Goal: Information Seeking & Learning: Compare options

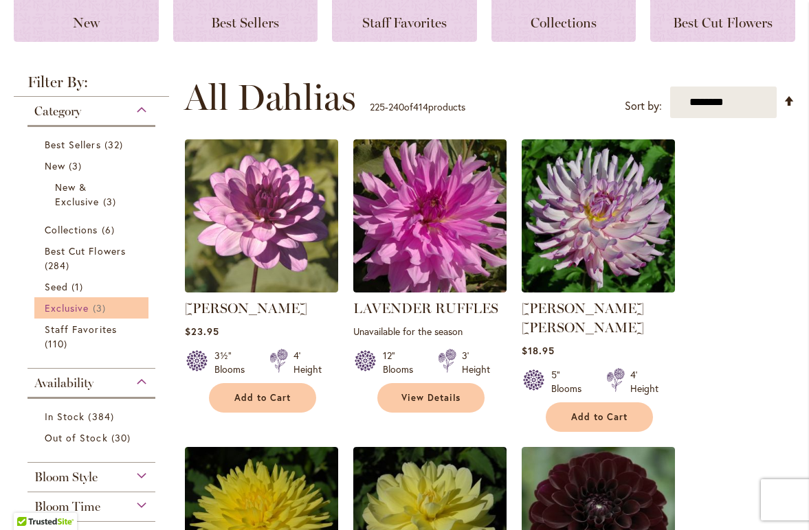
scroll to position [204, 0]
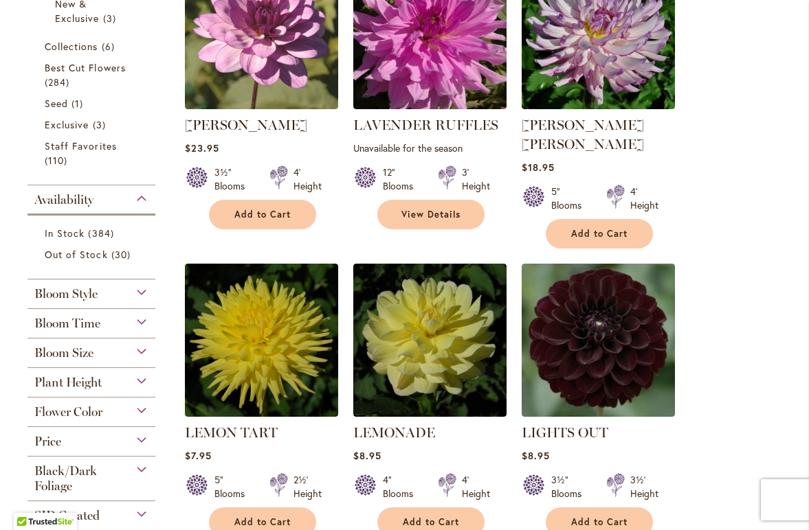
click at [74, 291] on span "Bloom Style" at bounding box center [65, 293] width 63 height 15
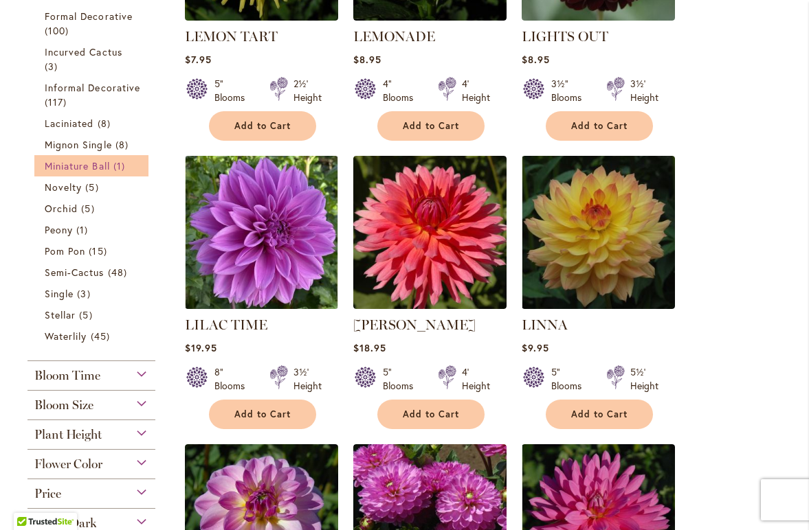
scroll to position [785, 0]
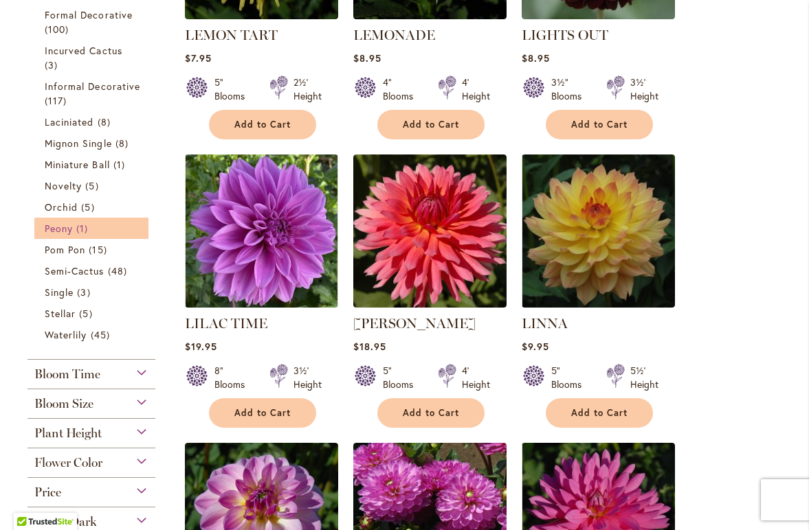
click at [63, 223] on span "Peony" at bounding box center [59, 228] width 28 height 13
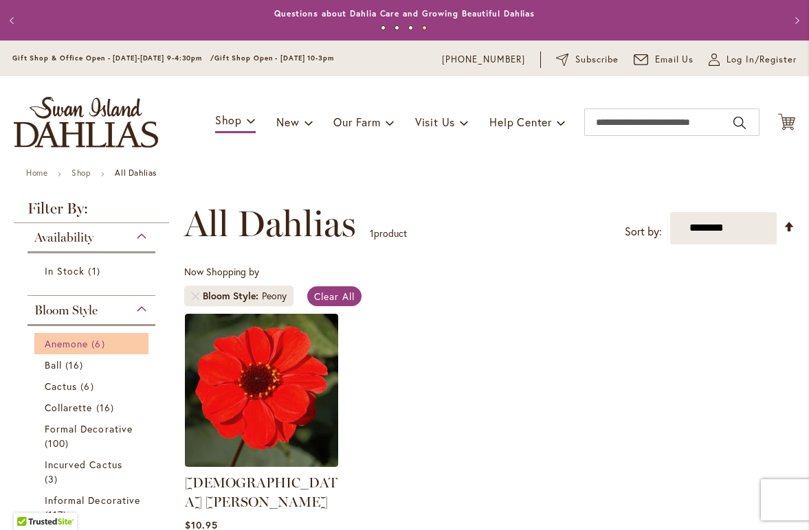
click at [80, 340] on span "Anemone" at bounding box center [66, 343] width 43 height 13
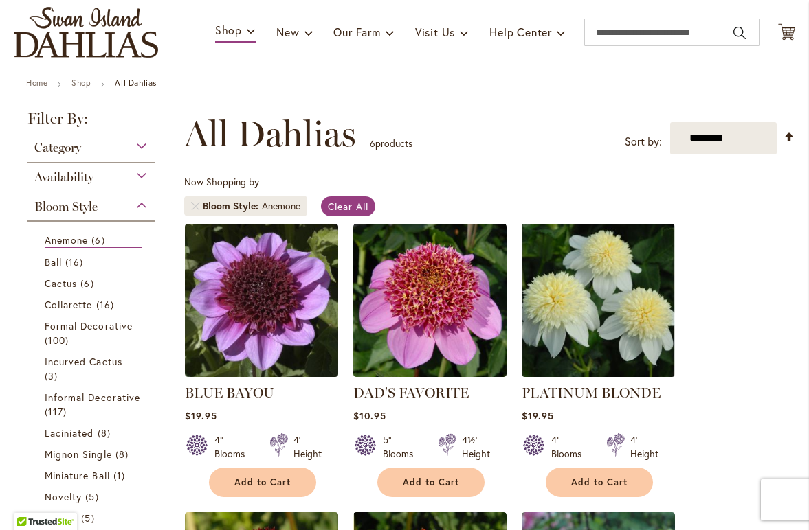
scroll to position [138, 0]
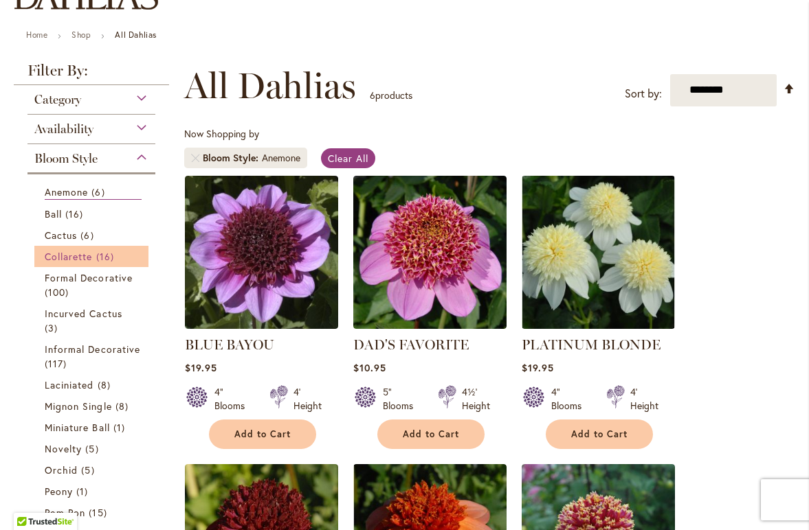
click at [78, 257] on span "Collarette" at bounding box center [69, 256] width 48 height 13
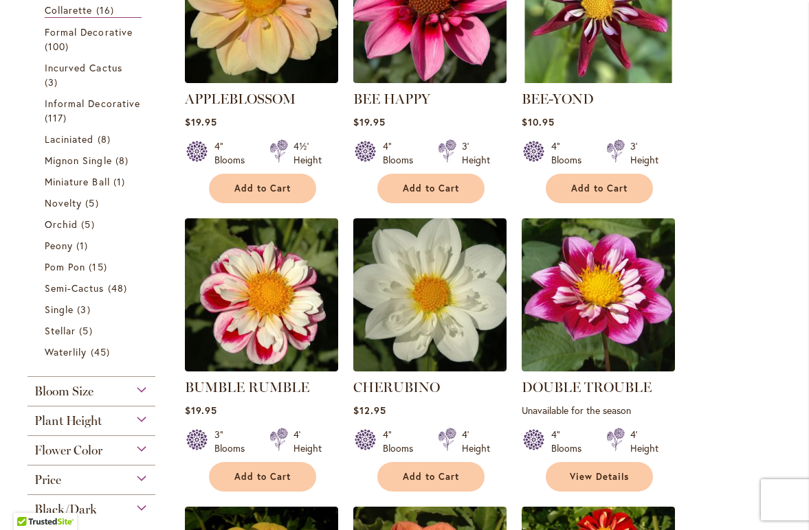
scroll to position [385, 0]
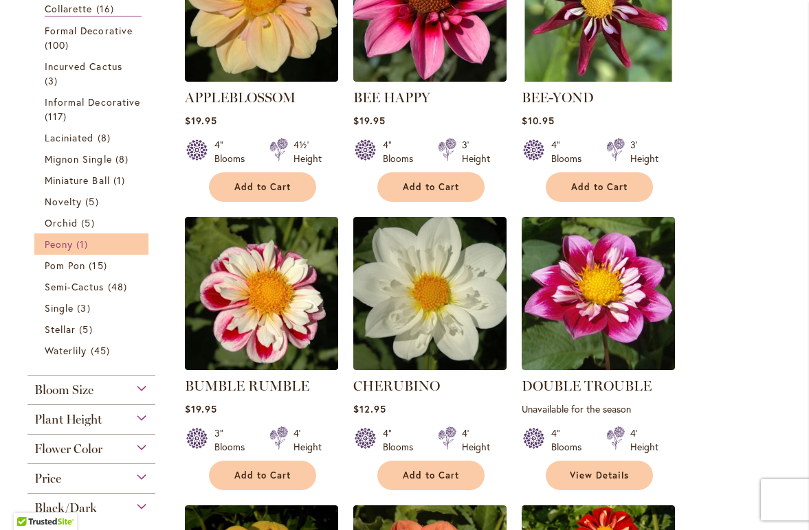
click at [69, 240] on span "Peony" at bounding box center [59, 244] width 28 height 13
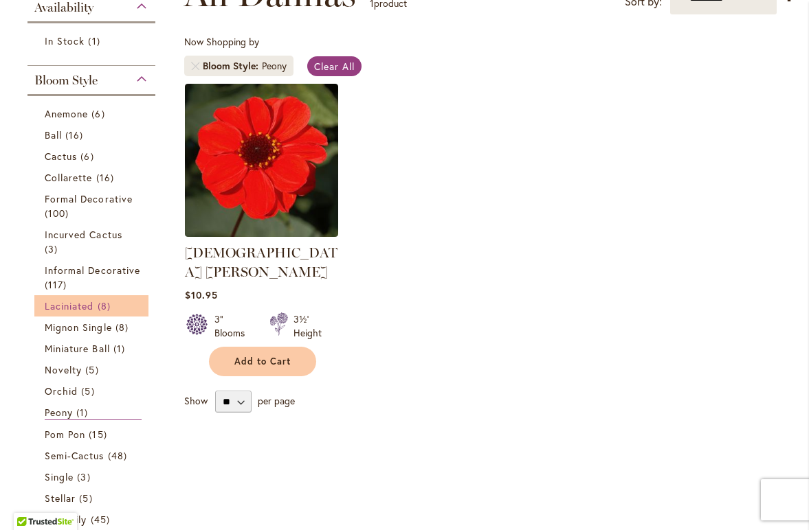
scroll to position [234, 0]
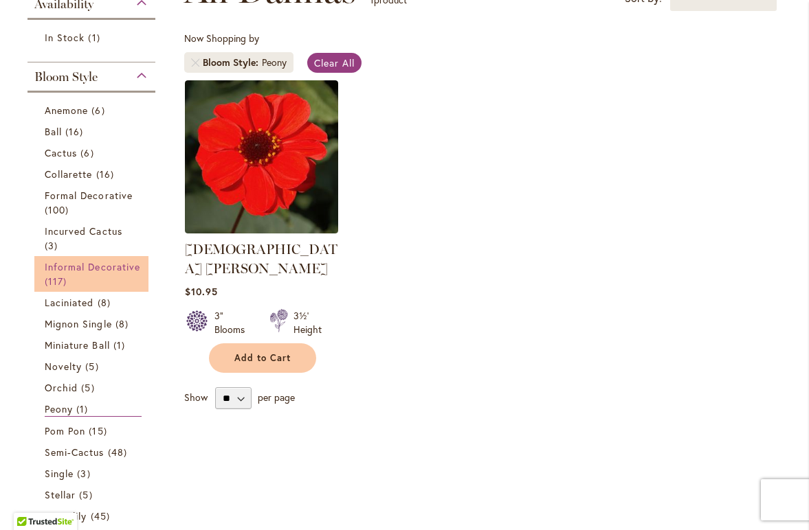
click at [83, 267] on span "Informal Decorative" at bounding box center [92, 266] width 95 height 13
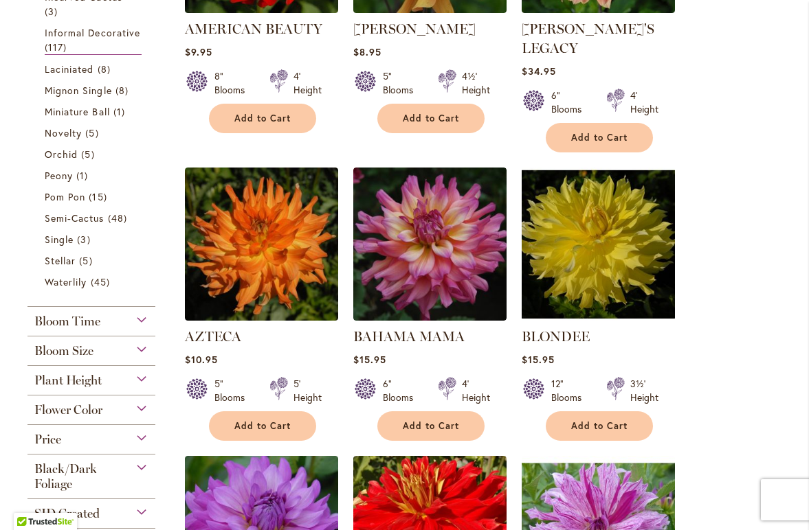
scroll to position [451, 0]
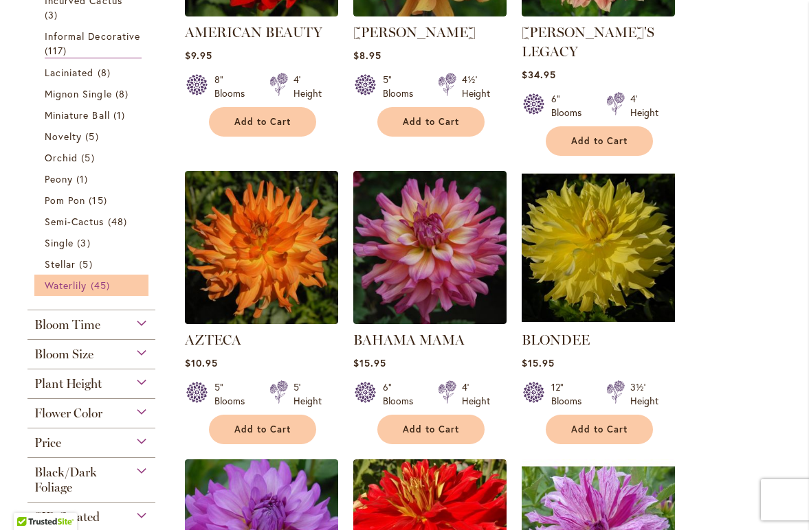
click at [76, 284] on span "Waterlily" at bounding box center [66, 285] width 42 height 13
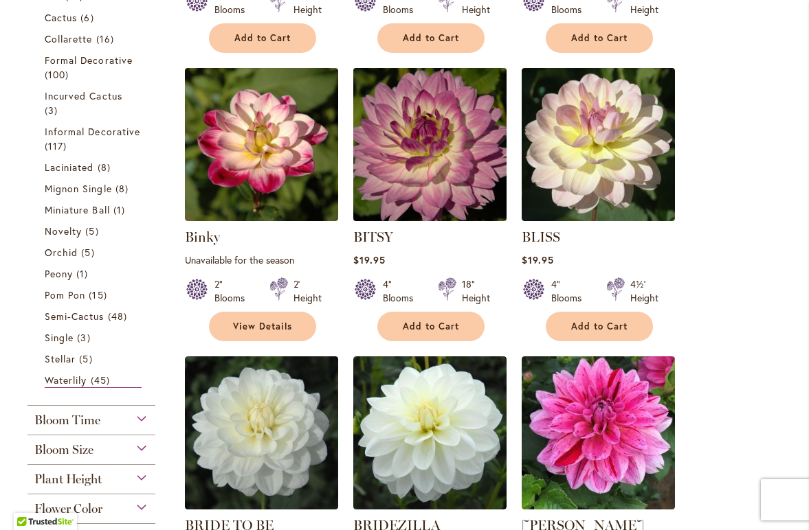
scroll to position [534, 0]
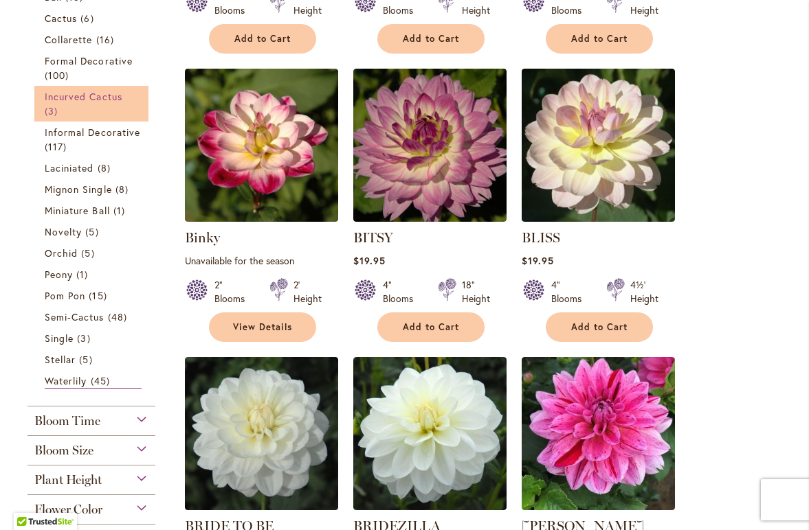
click at [76, 93] on span "Incurved Cactus" at bounding box center [84, 96] width 78 height 13
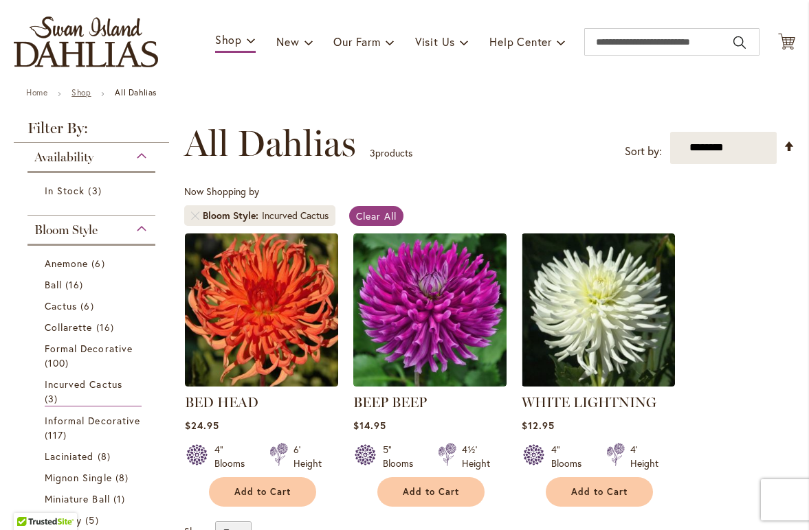
scroll to position [67, 0]
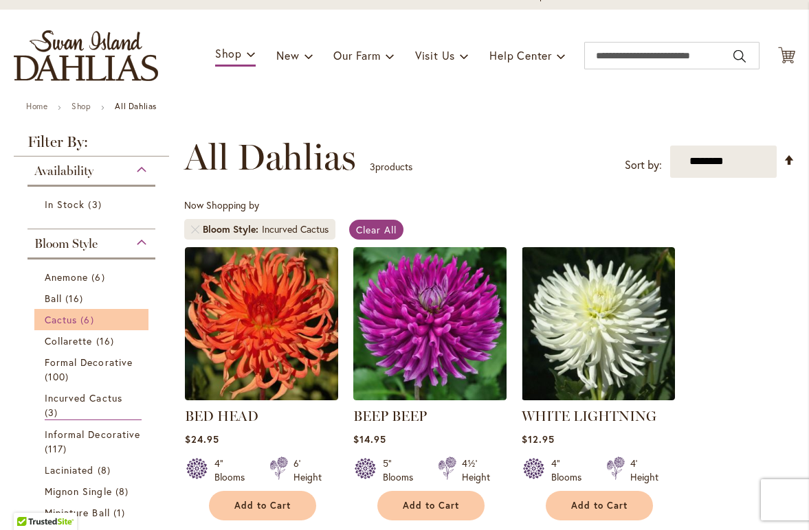
click at [77, 322] on span "Cactus" at bounding box center [61, 319] width 32 height 13
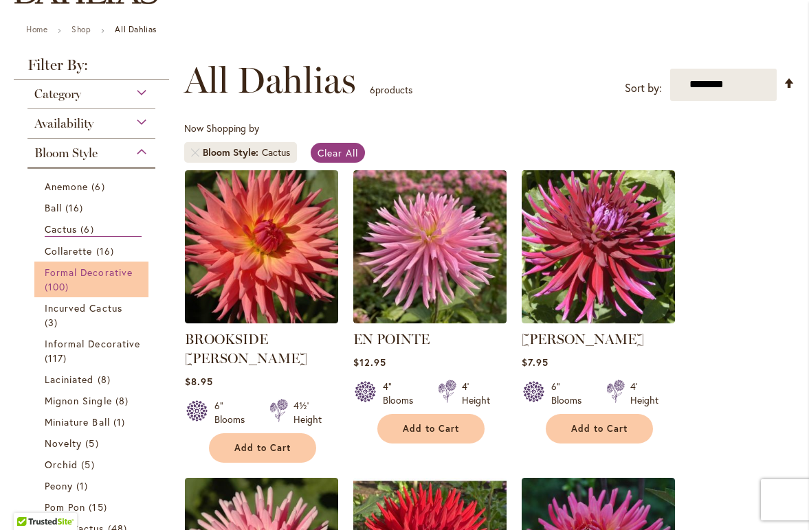
scroll to position [146, 0]
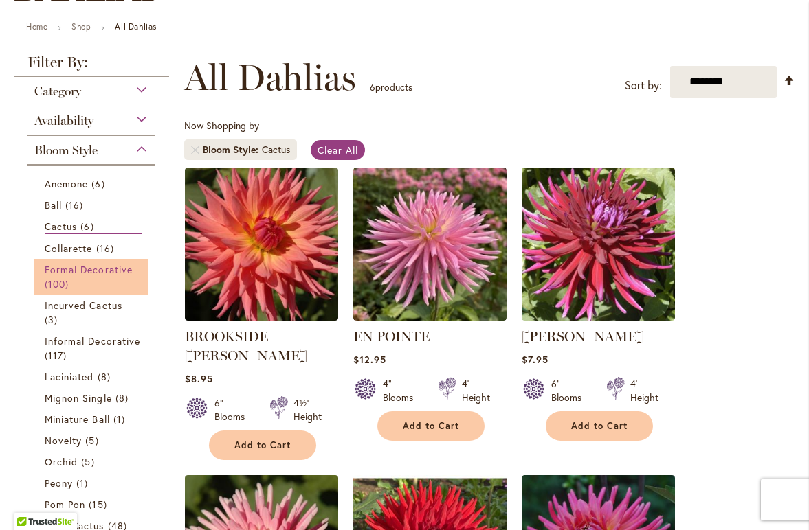
click at [76, 269] on span "Formal Decorative" at bounding box center [89, 269] width 88 height 13
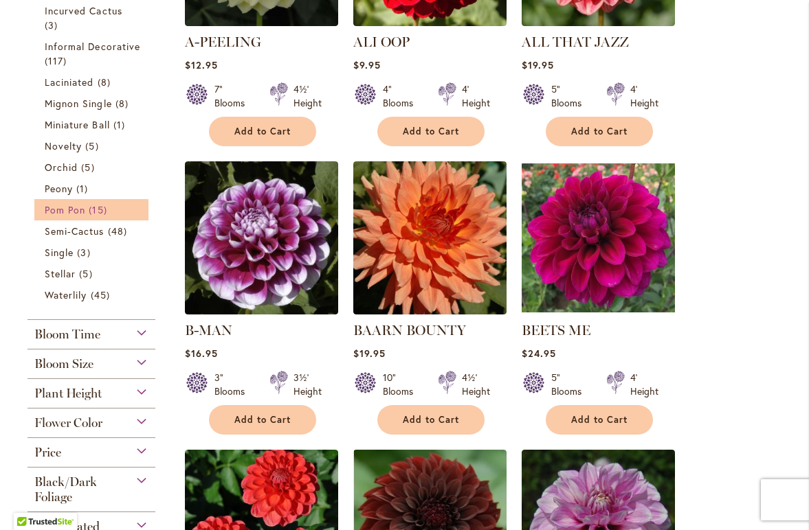
scroll to position [438, 0]
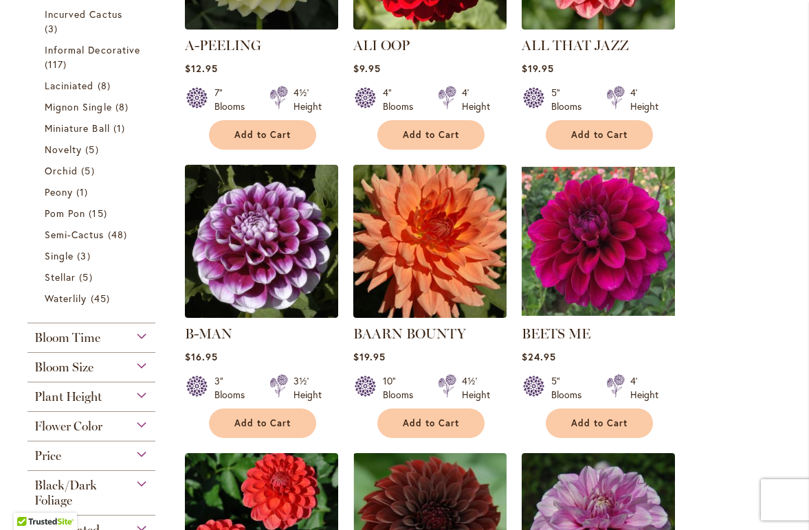
click at [100, 364] on div "Bloom Size" at bounding box center [91, 364] width 128 height 22
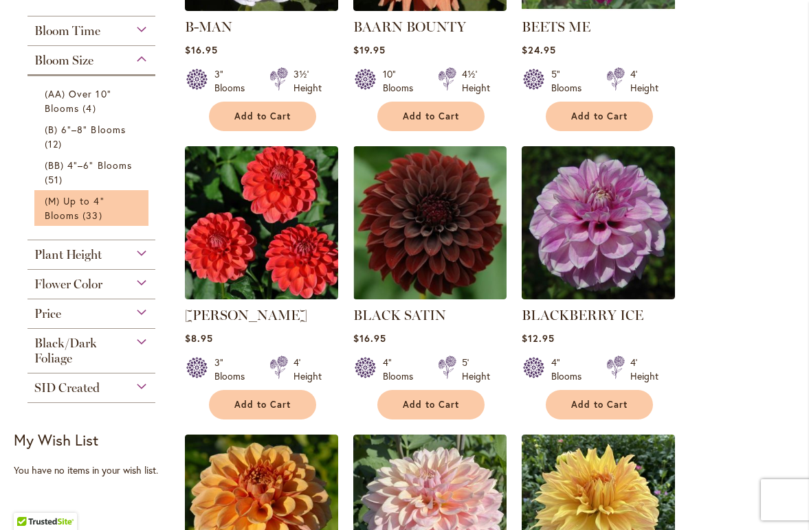
scroll to position [740, 0]
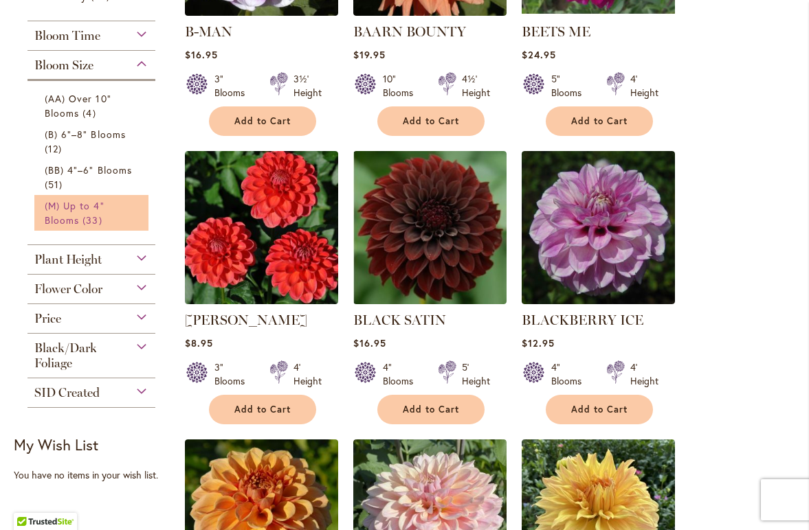
click at [78, 213] on span "(M) Up to 4" Blooms" at bounding box center [75, 212] width 60 height 27
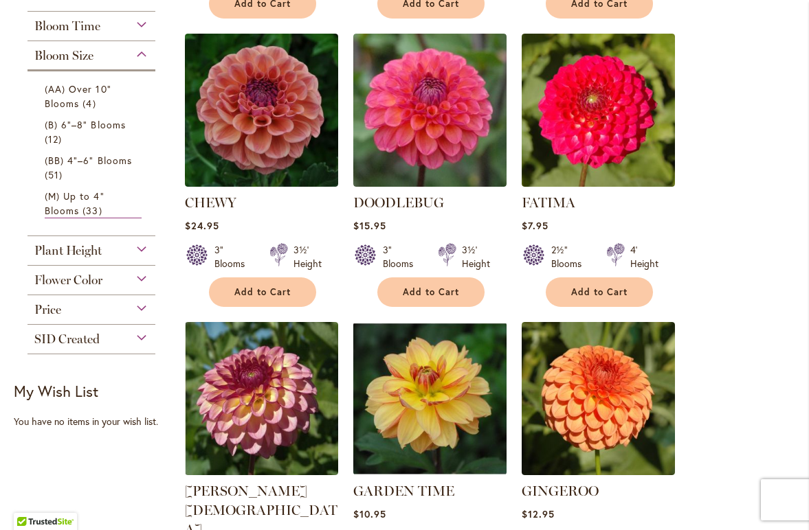
scroll to position [869, 0]
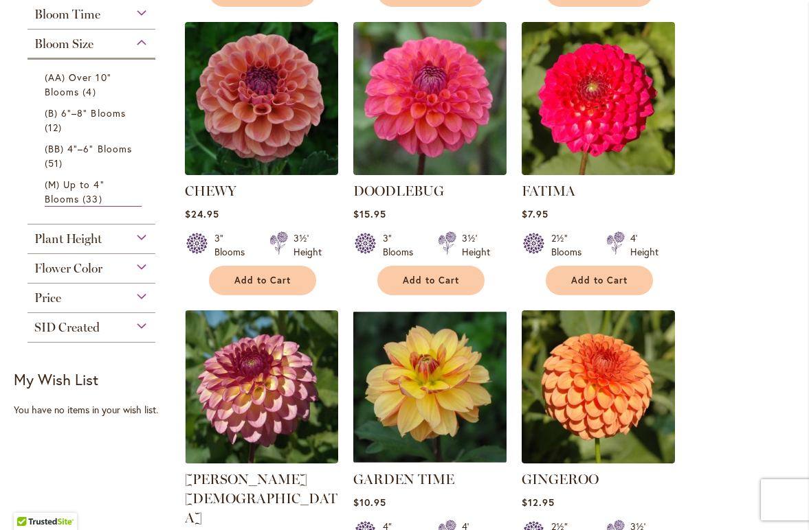
click at [107, 276] on div "Flower Color" at bounding box center [91, 265] width 128 height 22
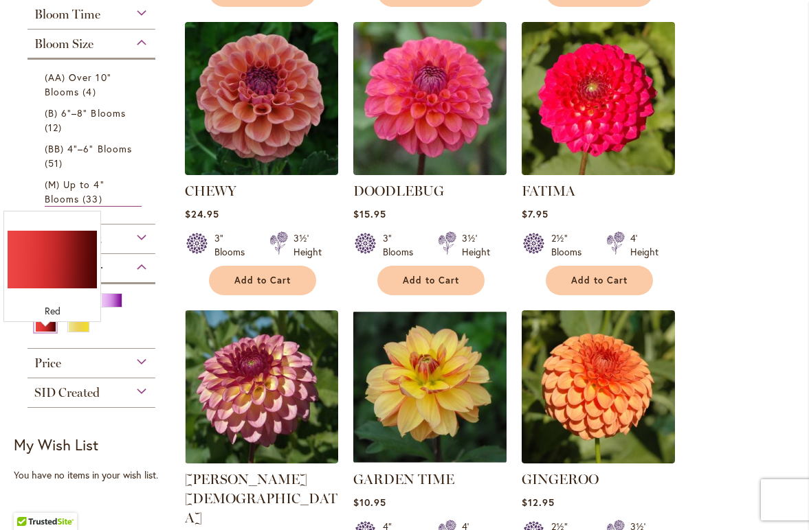
click at [45, 332] on div "Red" at bounding box center [45, 325] width 22 height 14
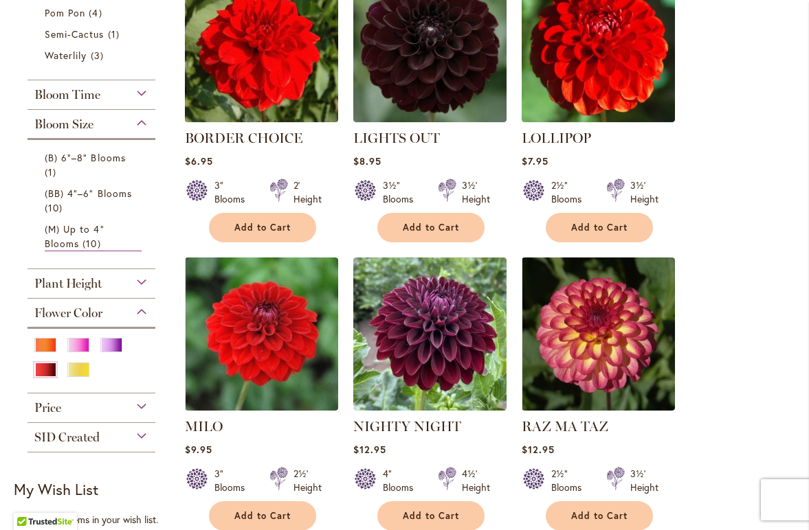
scroll to position [657, 0]
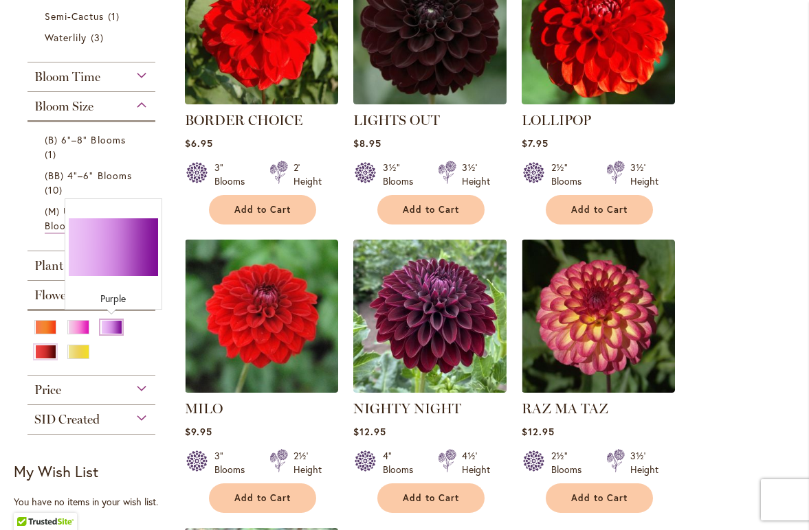
click at [116, 325] on div "Purple" at bounding box center [111, 327] width 22 height 14
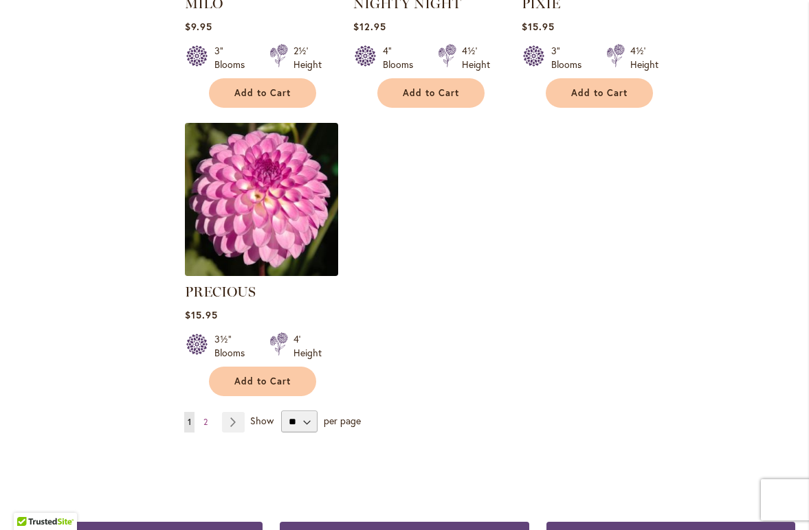
scroll to position [1698, 0]
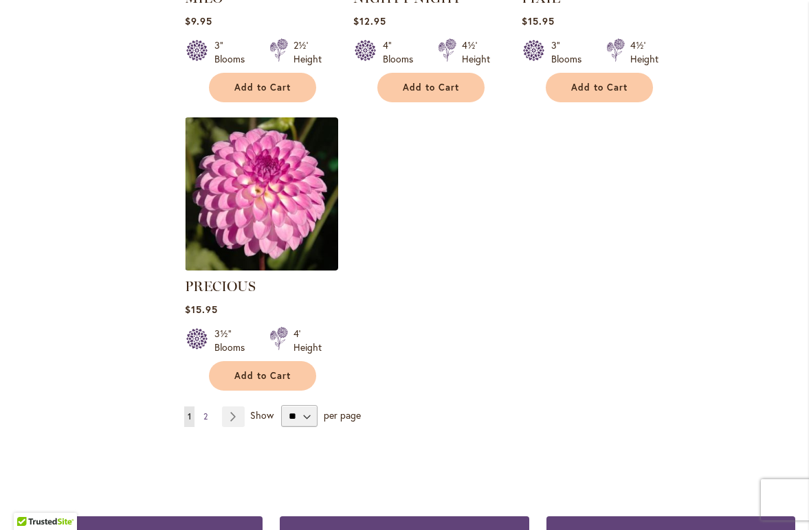
click at [205, 411] on span "2" at bounding box center [205, 416] width 4 height 10
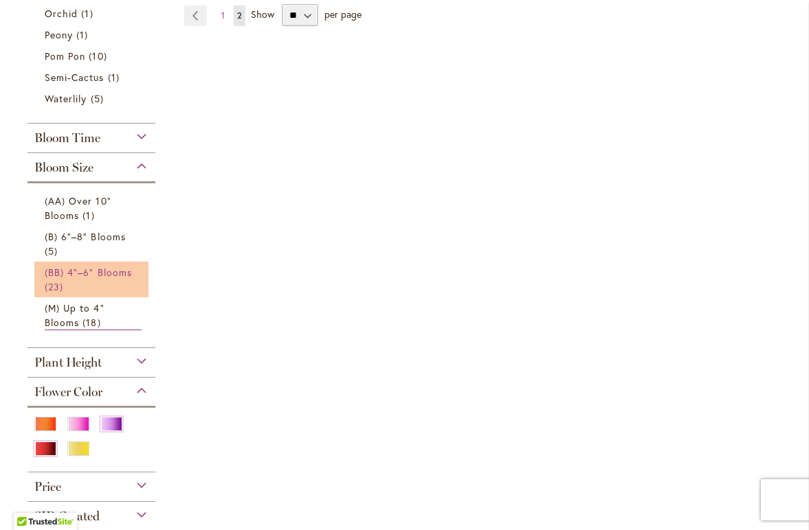
scroll to position [622, 0]
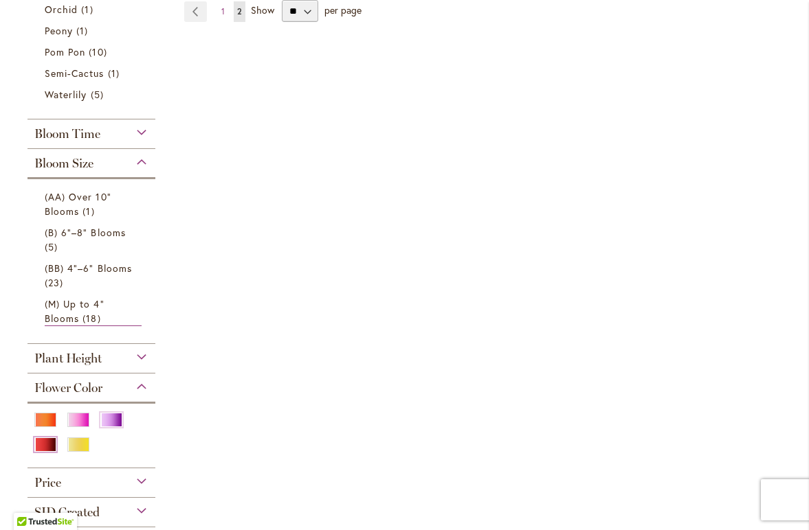
click at [49, 444] on div "Red" at bounding box center [45, 445] width 22 height 14
click at [106, 420] on div "Purple" at bounding box center [111, 420] width 22 height 14
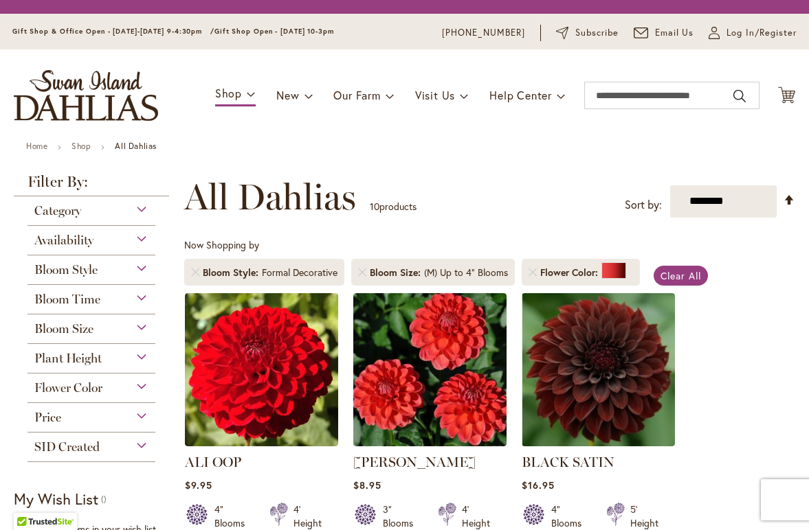
click at [76, 422] on div "Price" at bounding box center [91, 414] width 128 height 22
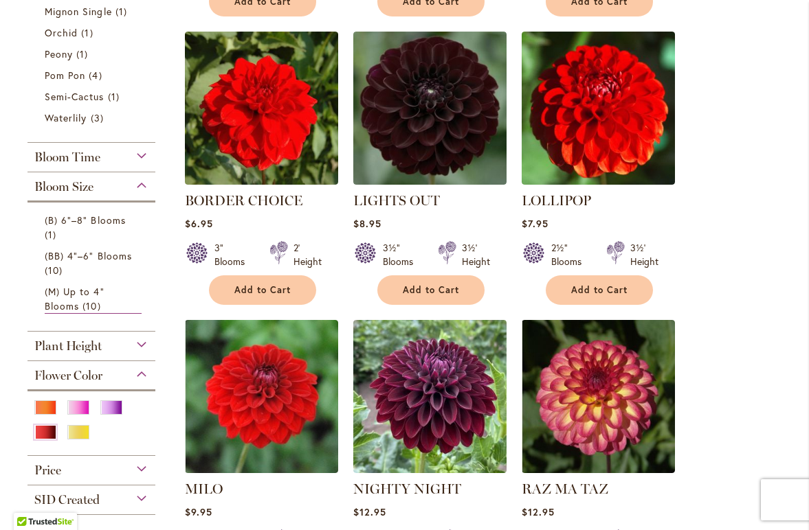
scroll to position [577, 0]
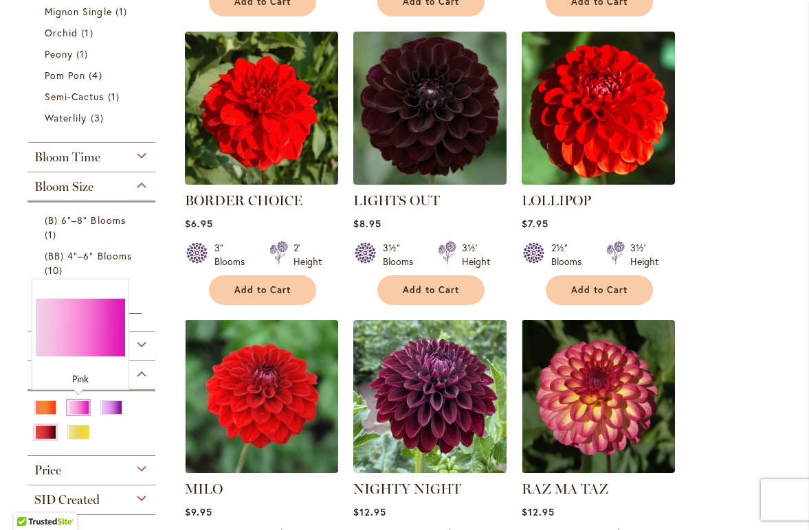
click at [81, 404] on div "Pink" at bounding box center [78, 408] width 22 height 14
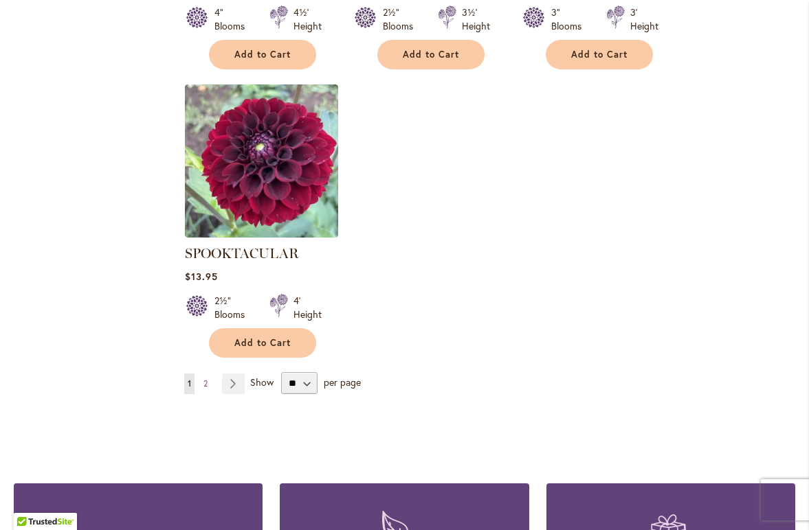
scroll to position [1734, 0]
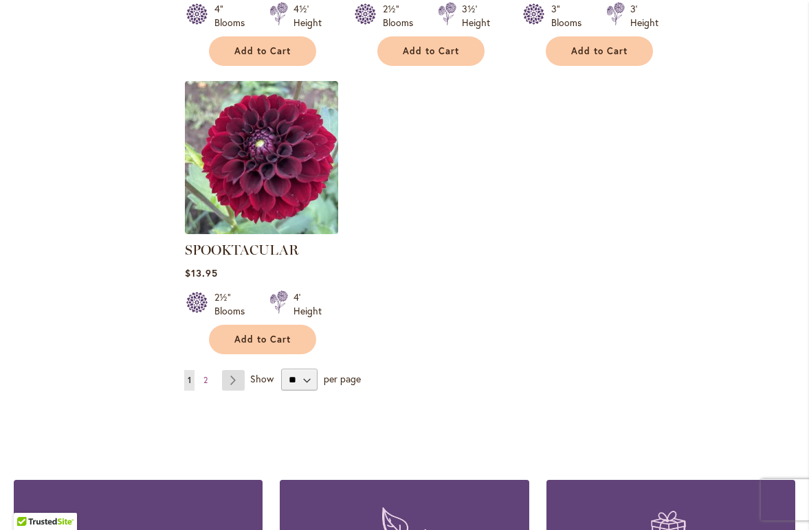
click at [228, 370] on link "Page Next" at bounding box center [233, 380] width 23 height 21
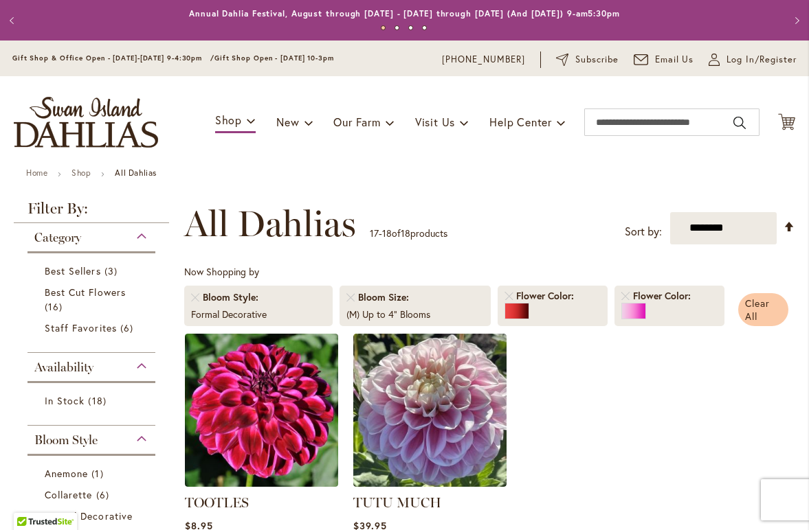
click at [763, 306] on span "Clear All" at bounding box center [757, 310] width 25 height 26
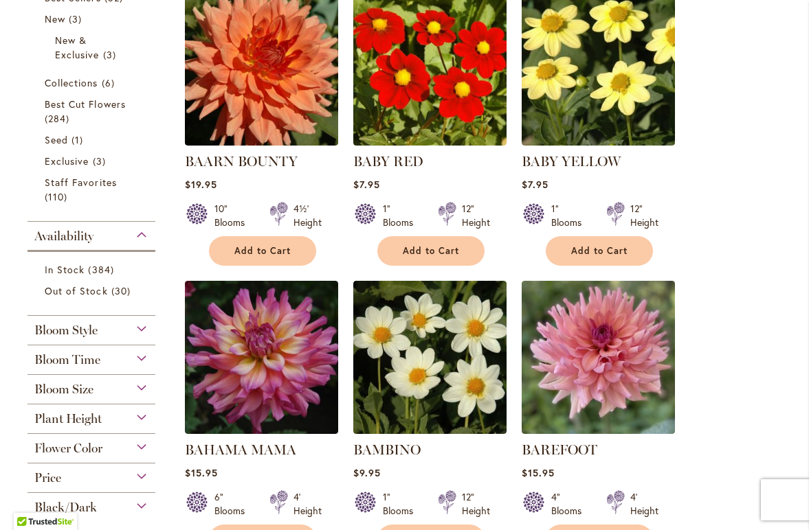
scroll to position [359, 0]
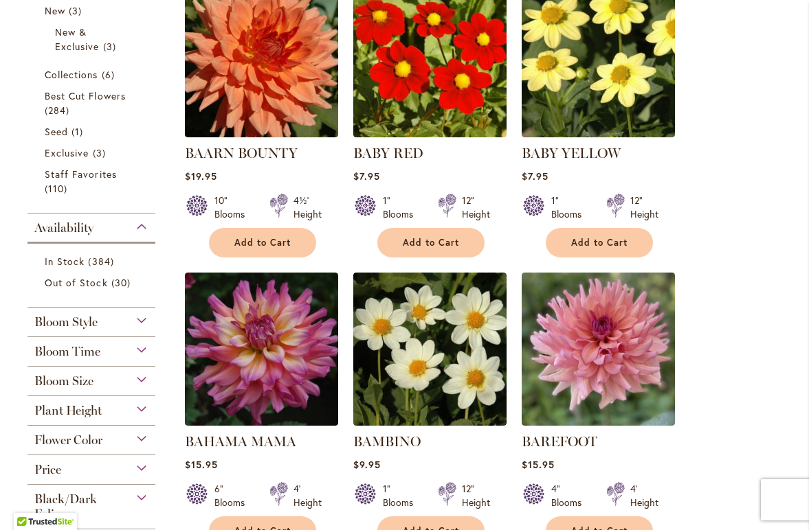
click at [90, 372] on div "Bloom Size" at bounding box center [91, 378] width 128 height 22
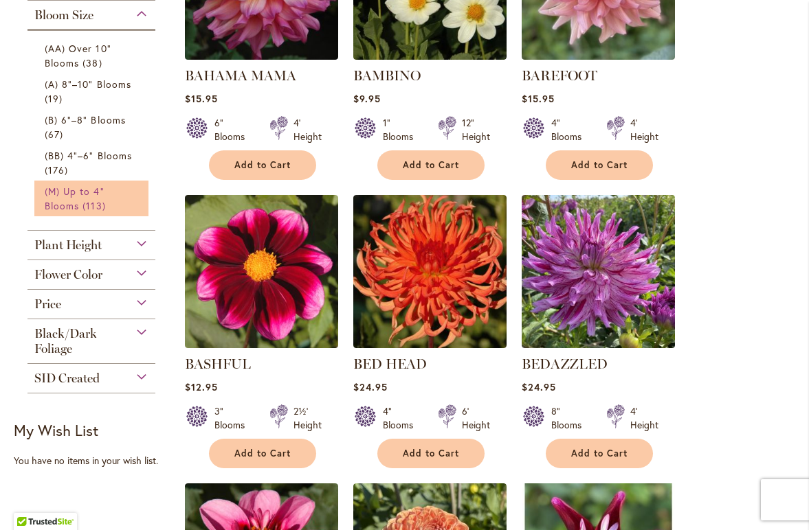
click at [89, 195] on span "(M) Up to 4" Blooms" at bounding box center [75, 198] width 60 height 27
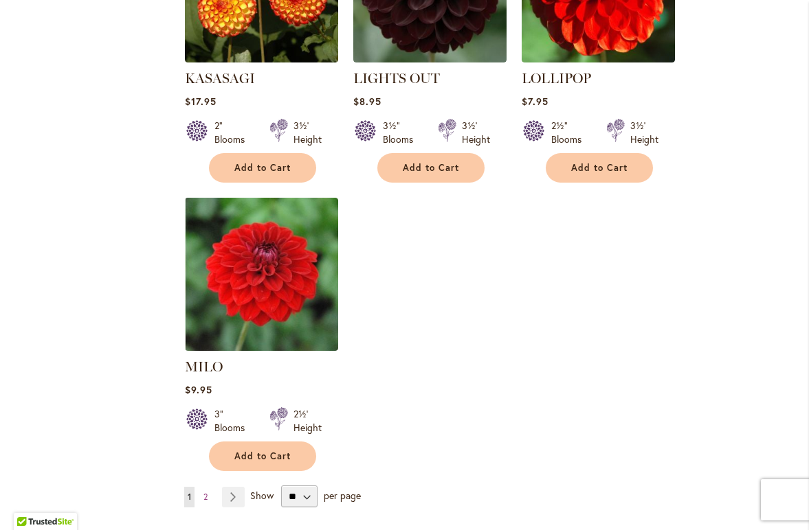
scroll to position [1612, 0]
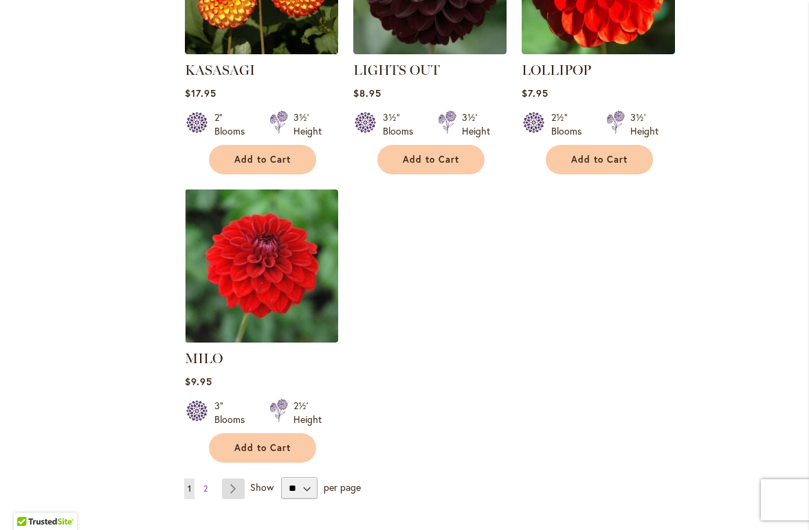
click at [225, 479] on link "Page Next" at bounding box center [233, 489] width 23 height 21
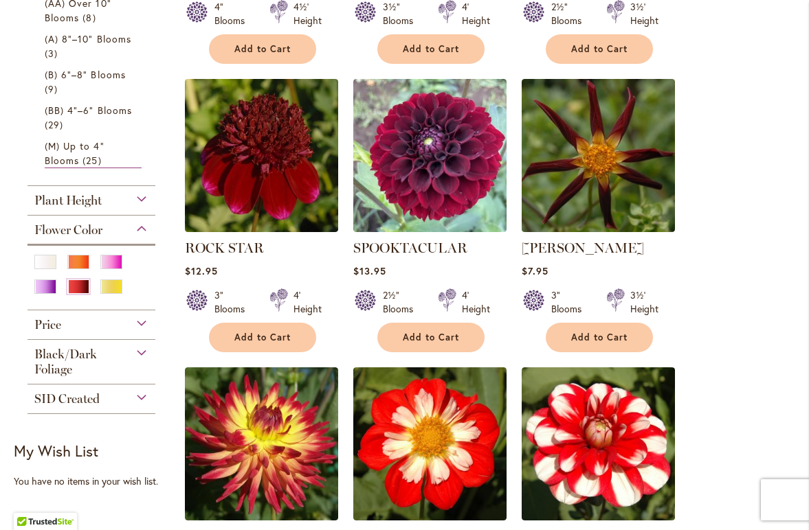
scroll to position [535, 0]
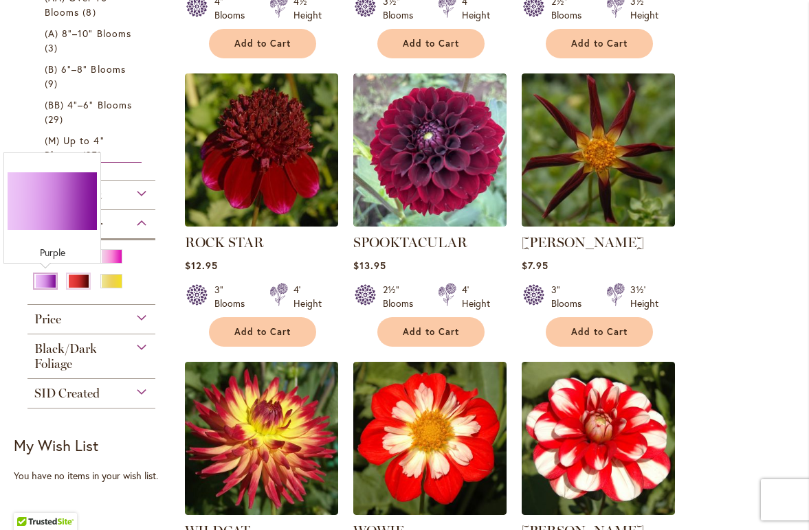
click at [45, 282] on div "Purple" at bounding box center [45, 281] width 22 height 14
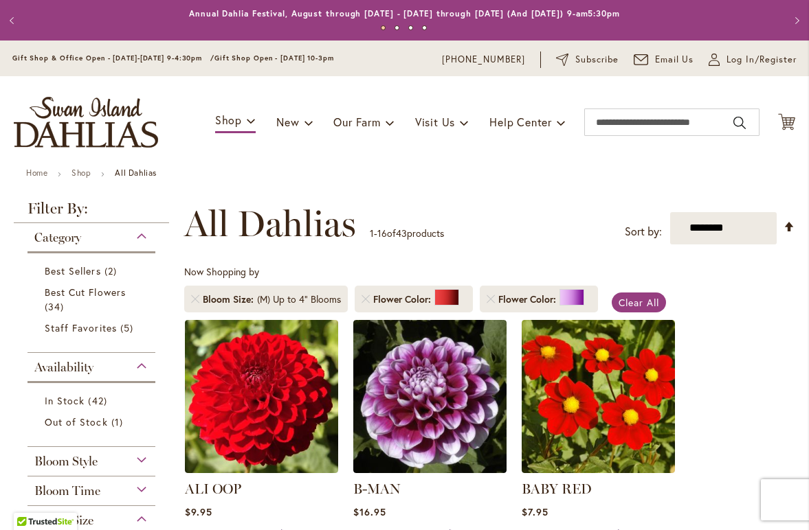
click at [390, 297] on span "Flower Color" at bounding box center [403, 300] width 61 height 14
click at [363, 299] on link "Remove Flower Color Red" at bounding box center [365, 299] width 8 height 8
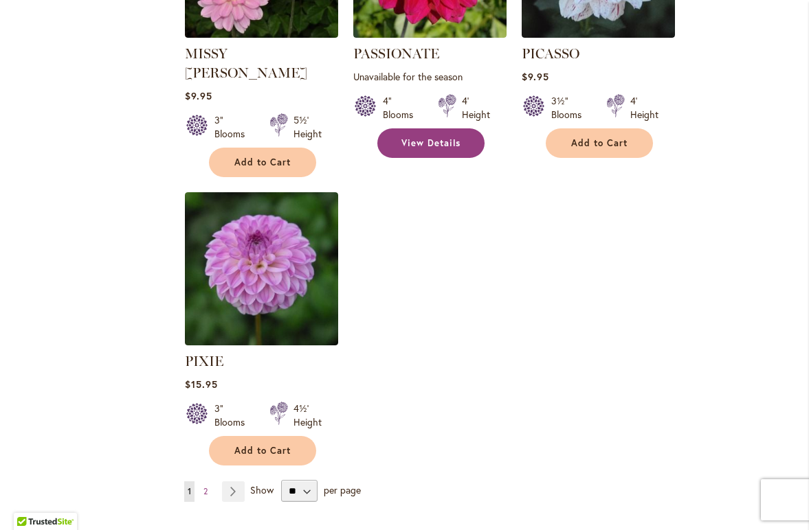
scroll to position [1629, 0]
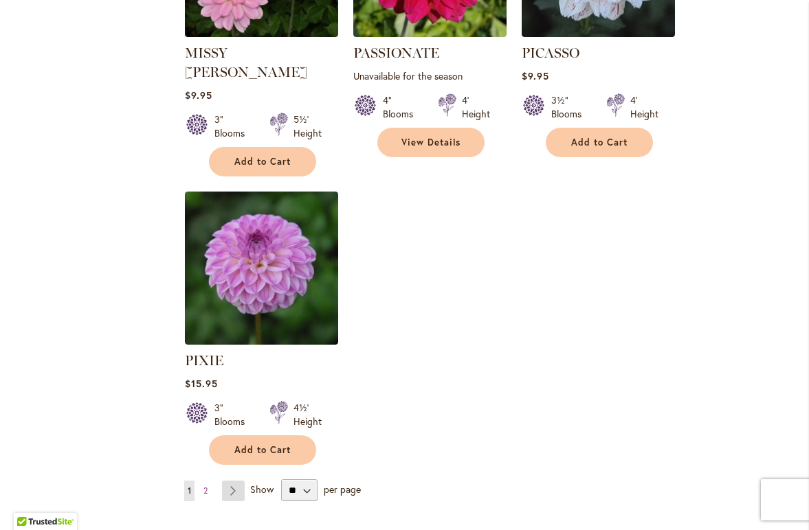
click at [238, 481] on link "Page Next" at bounding box center [233, 491] width 23 height 21
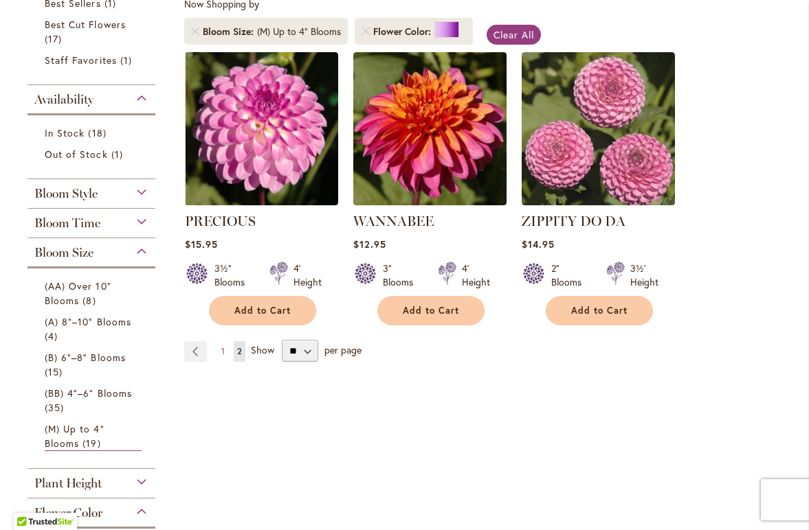
scroll to position [270, 0]
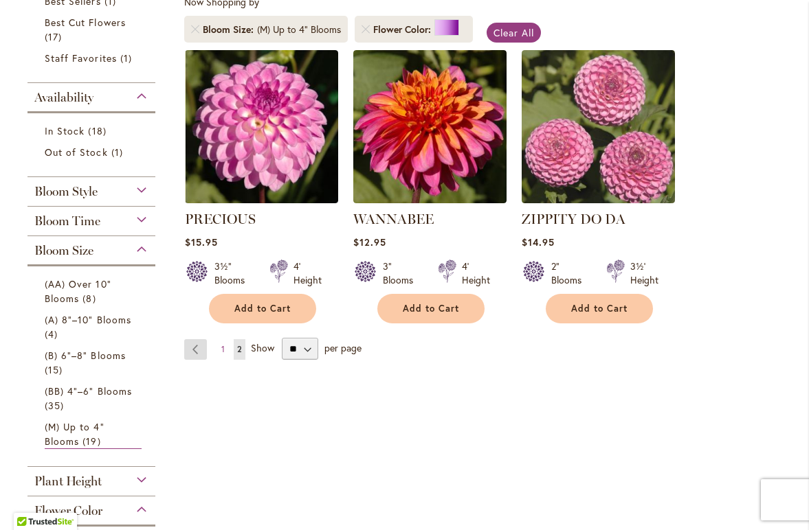
click at [196, 347] on link "Page Previous" at bounding box center [195, 349] width 23 height 21
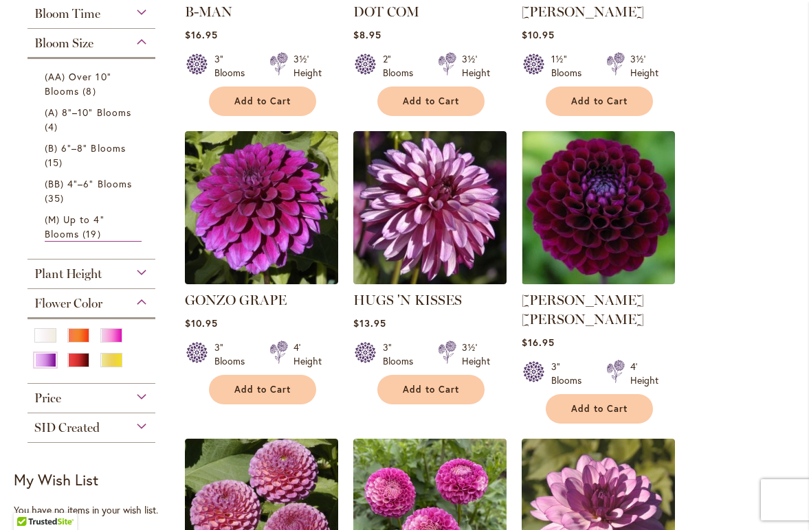
scroll to position [491, 0]
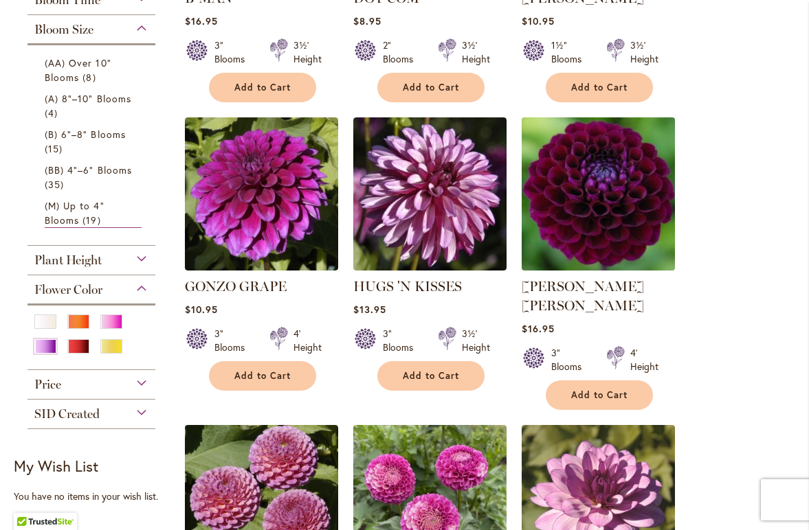
click at [603, 202] on img at bounding box center [598, 193] width 161 height 161
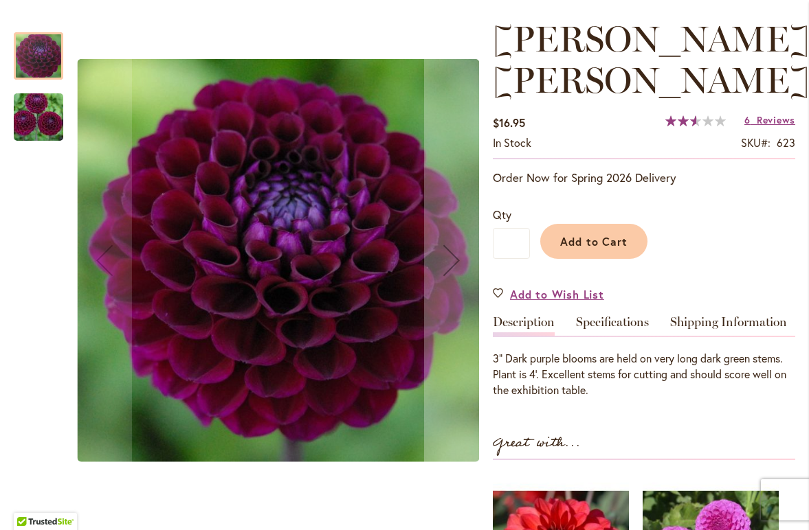
scroll to position [185, 0]
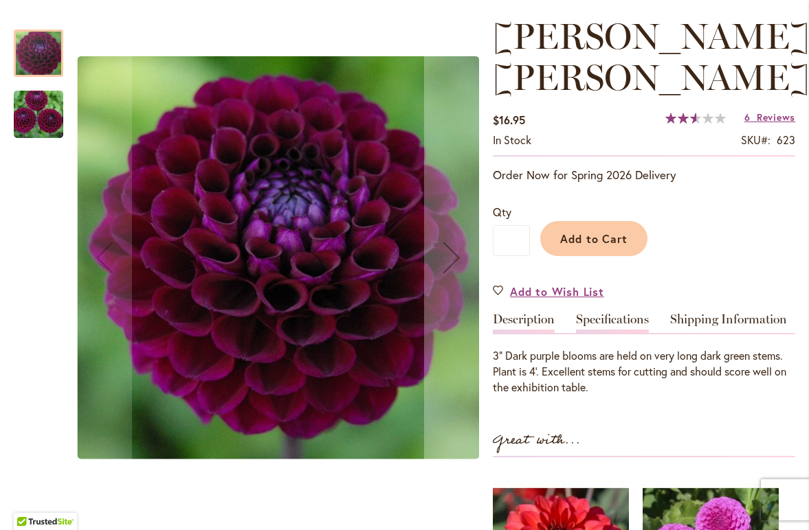
click at [608, 317] on link "Specifications" at bounding box center [612, 323] width 73 height 20
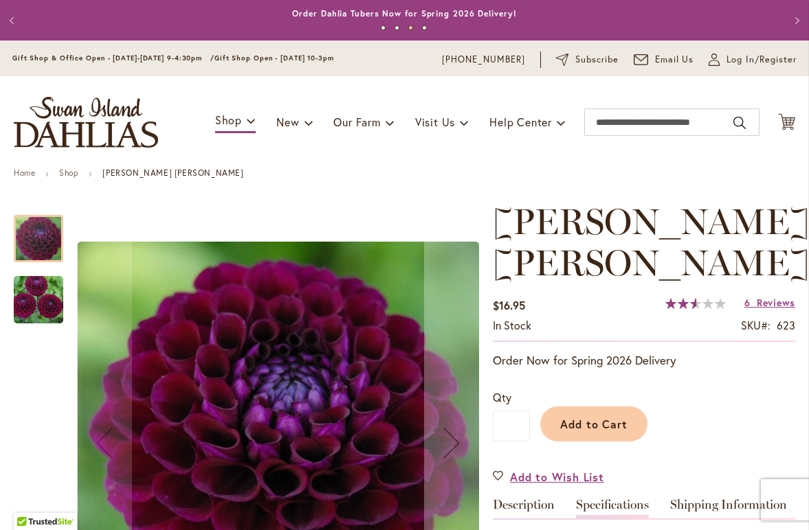
scroll to position [0, 0]
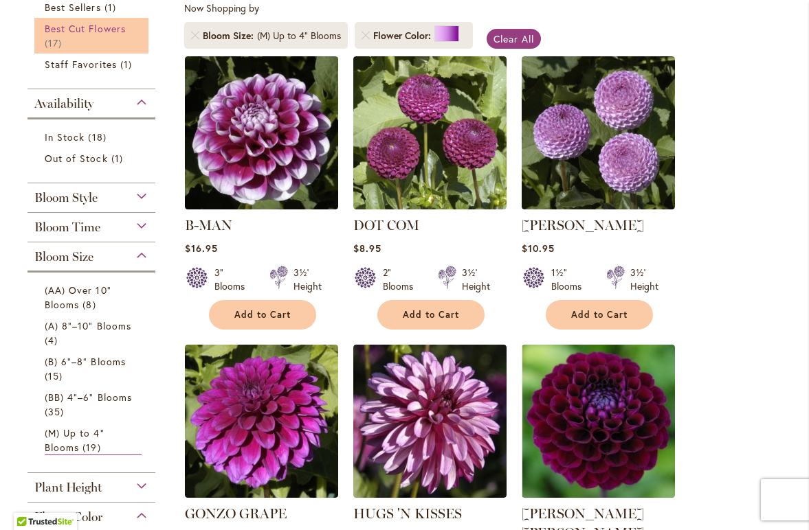
scroll to position [262, 0]
